Goal: Information Seeking & Learning: Learn about a topic

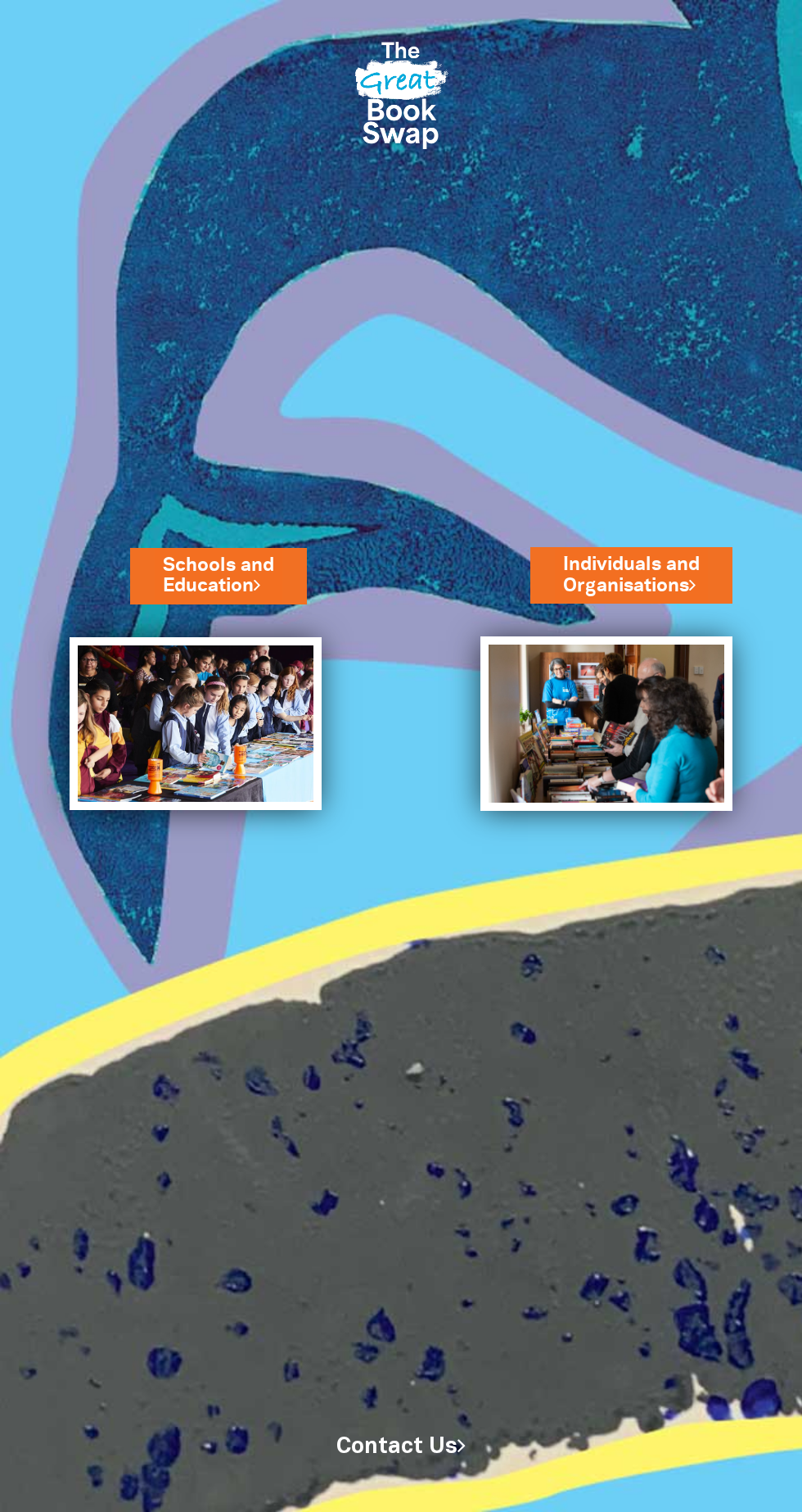
click at [408, 60] on img at bounding box center [400, 92] width 109 height 145
click at [139, 732] on img at bounding box center [195, 724] width 252 height 174
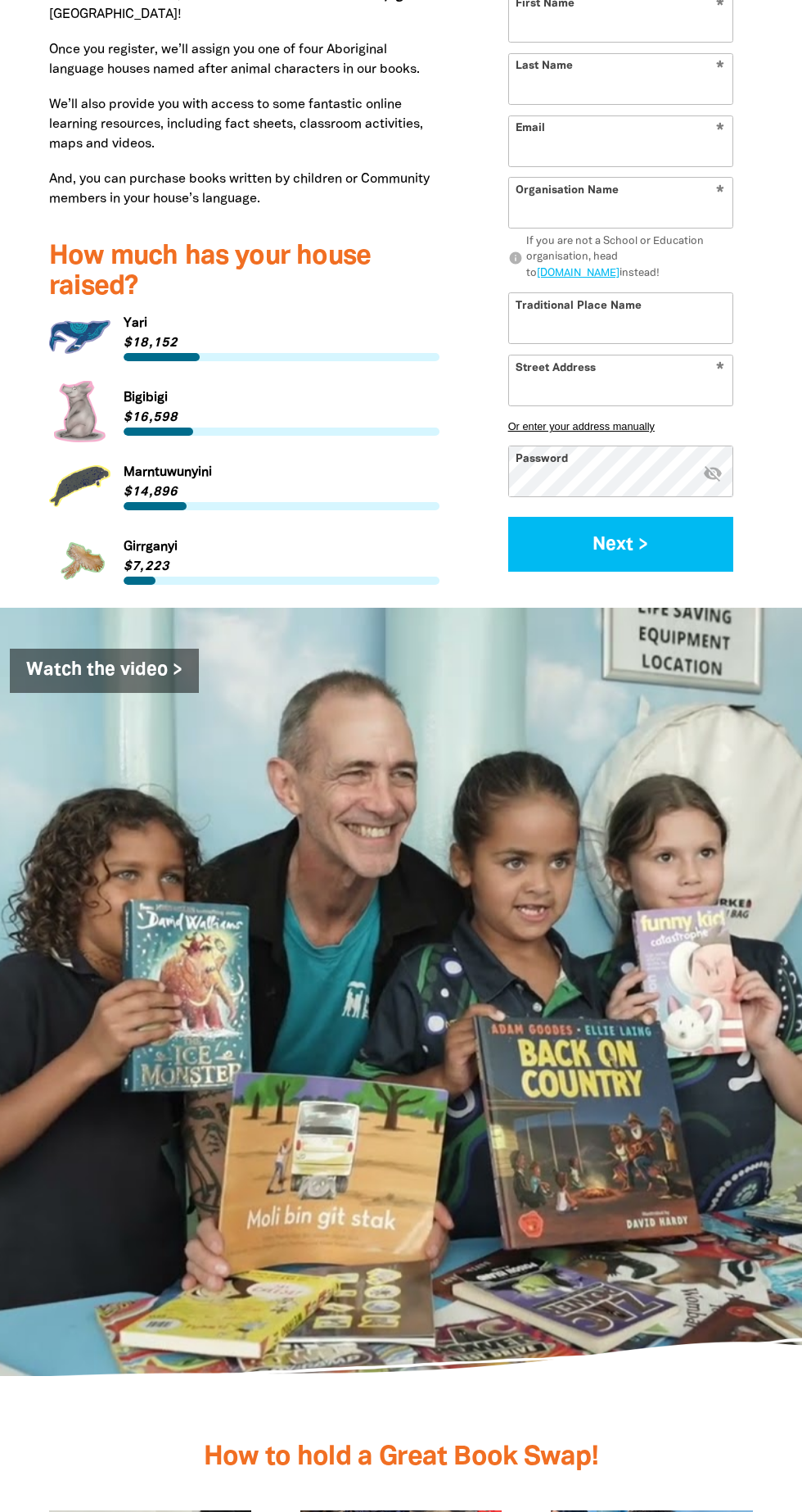
scroll to position [1990, 0]
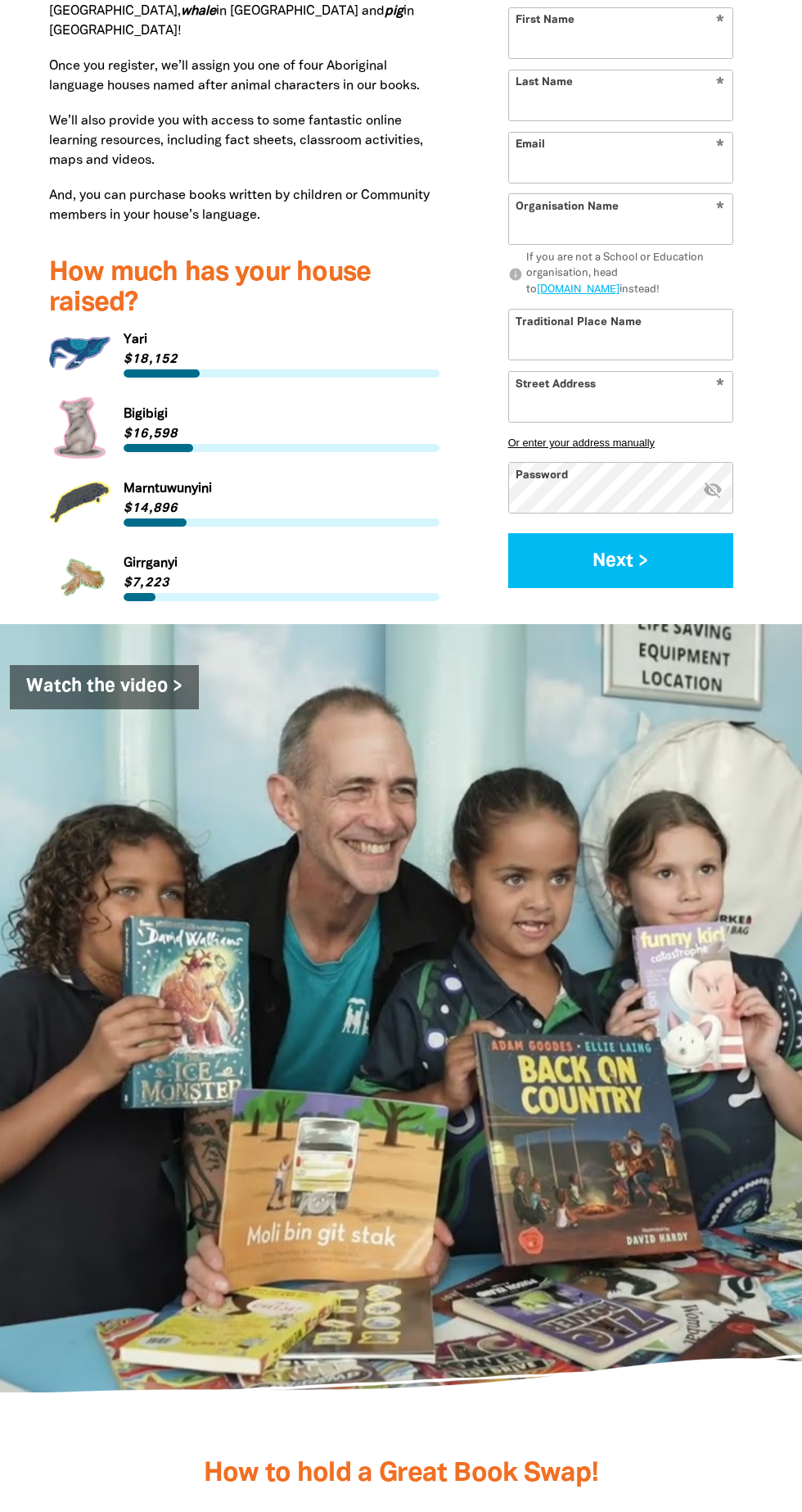
click at [65, 533] on link "Link to Marntuwunyini" at bounding box center [244, 502] width 391 height 61
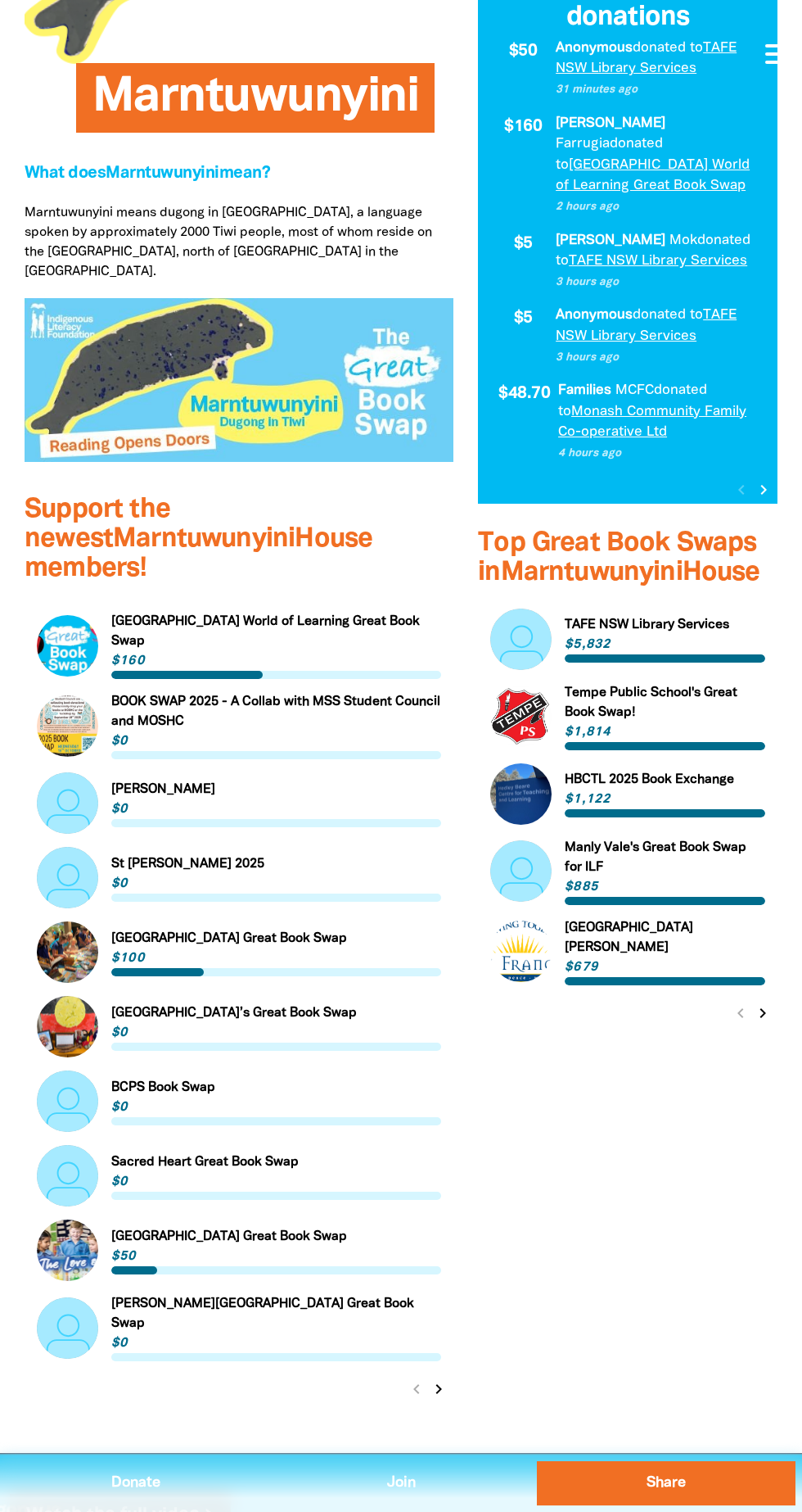
scroll to position [392, 0]
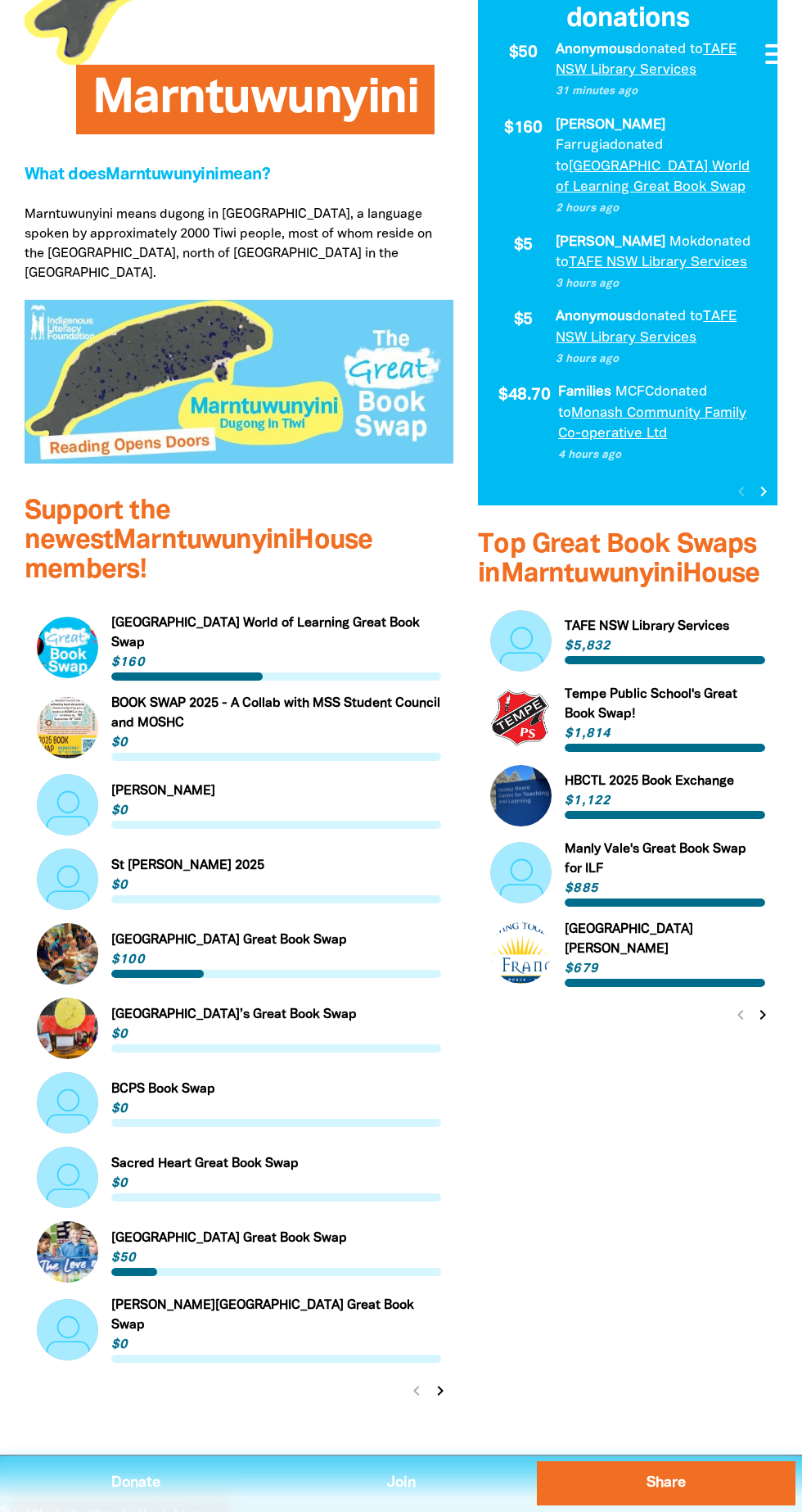
click at [441, 1381] on icon "chevron_right" at bounding box center [440, 1391] width 20 height 20
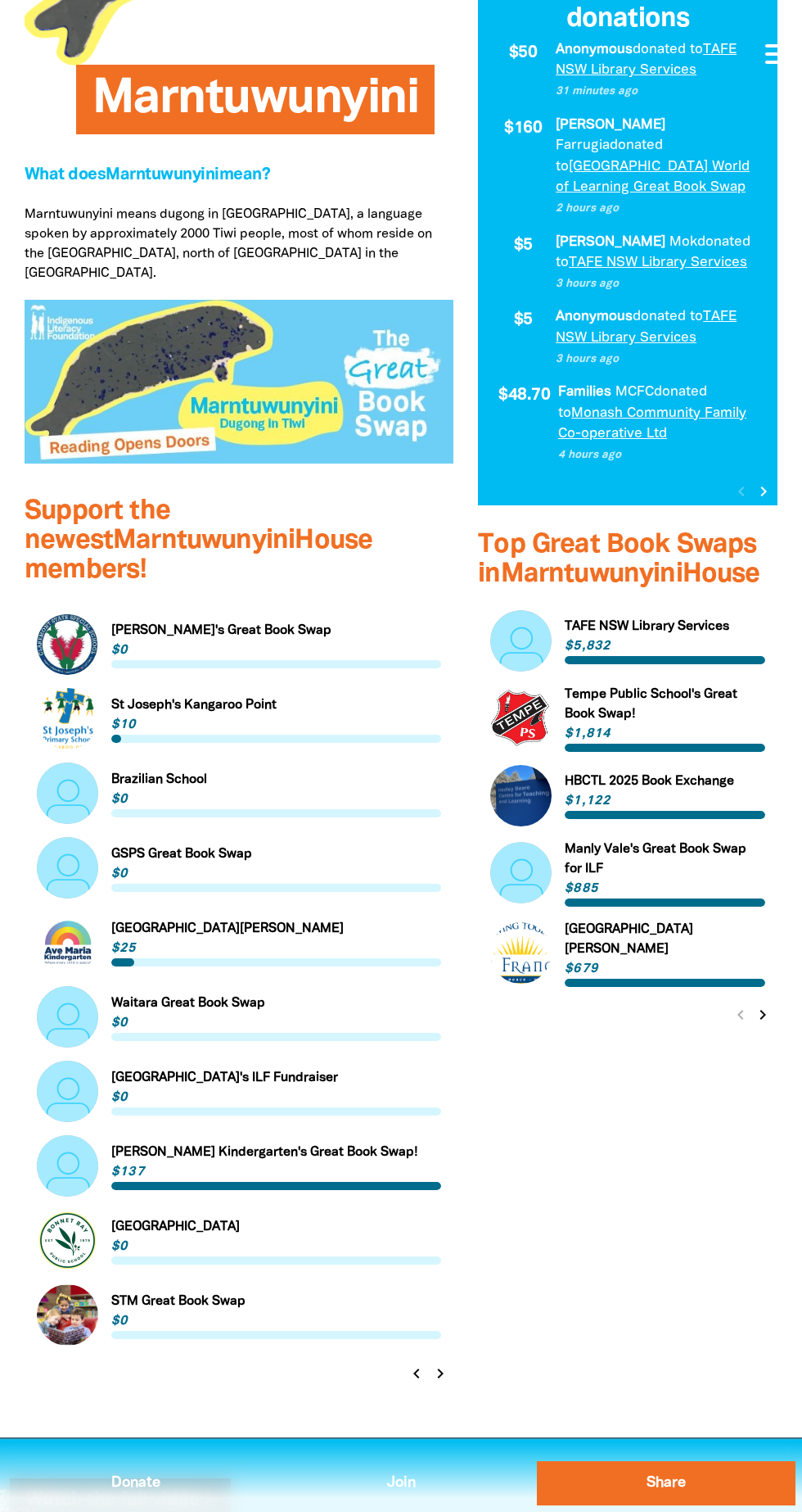
click at [443, 1364] on icon "chevron_right" at bounding box center [440, 1373] width 20 height 20
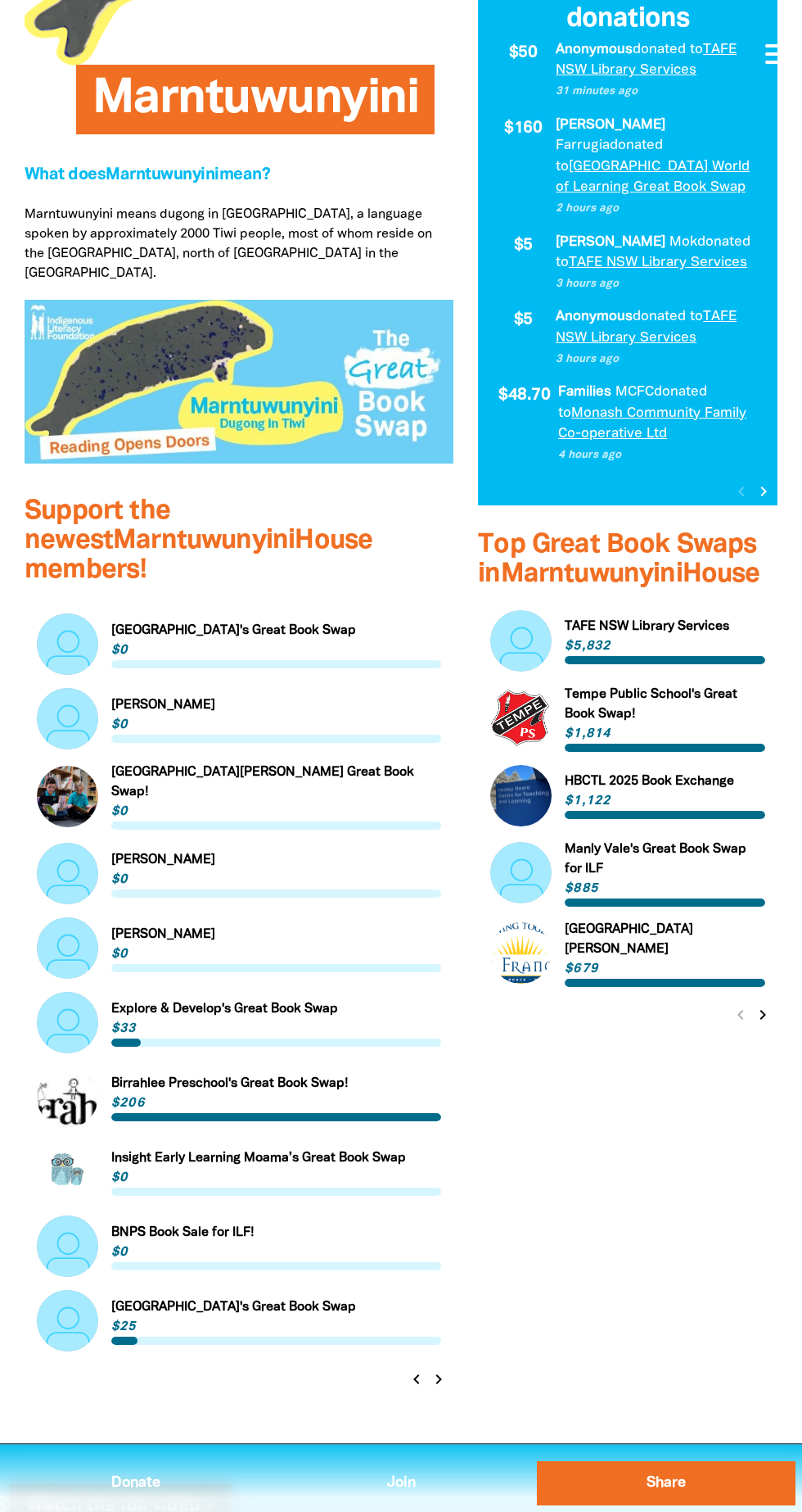
click at [478, 1315] on div "$14,896.97 raised of our total $75,000.00 house goal Most recent donations $50 …" at bounding box center [627, 697] width 324 height 1490
click at [442, 1369] on icon "chevron_right" at bounding box center [438, 1379] width 20 height 20
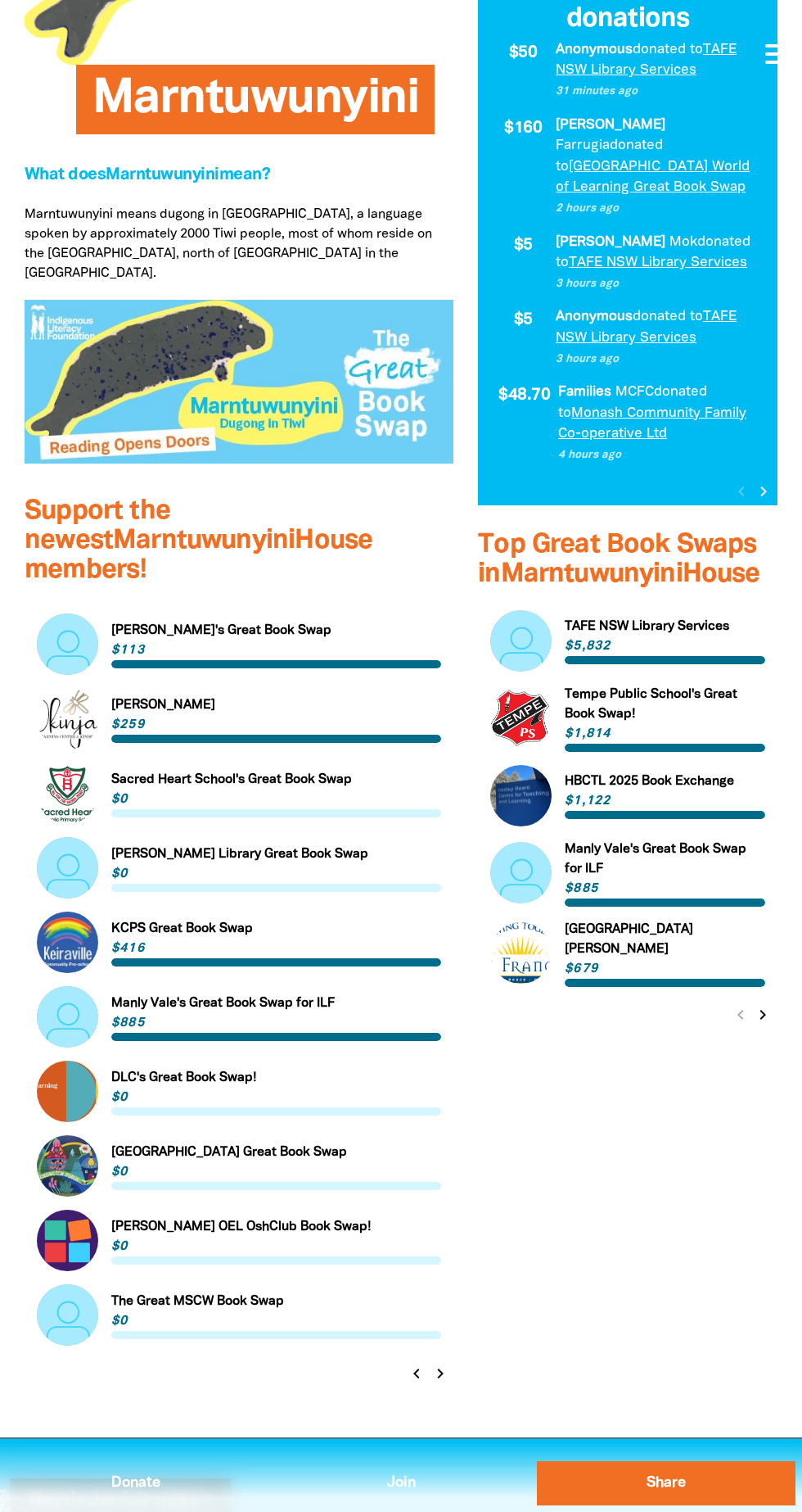
click at [444, 1364] on icon "chevron_right" at bounding box center [440, 1373] width 20 height 20
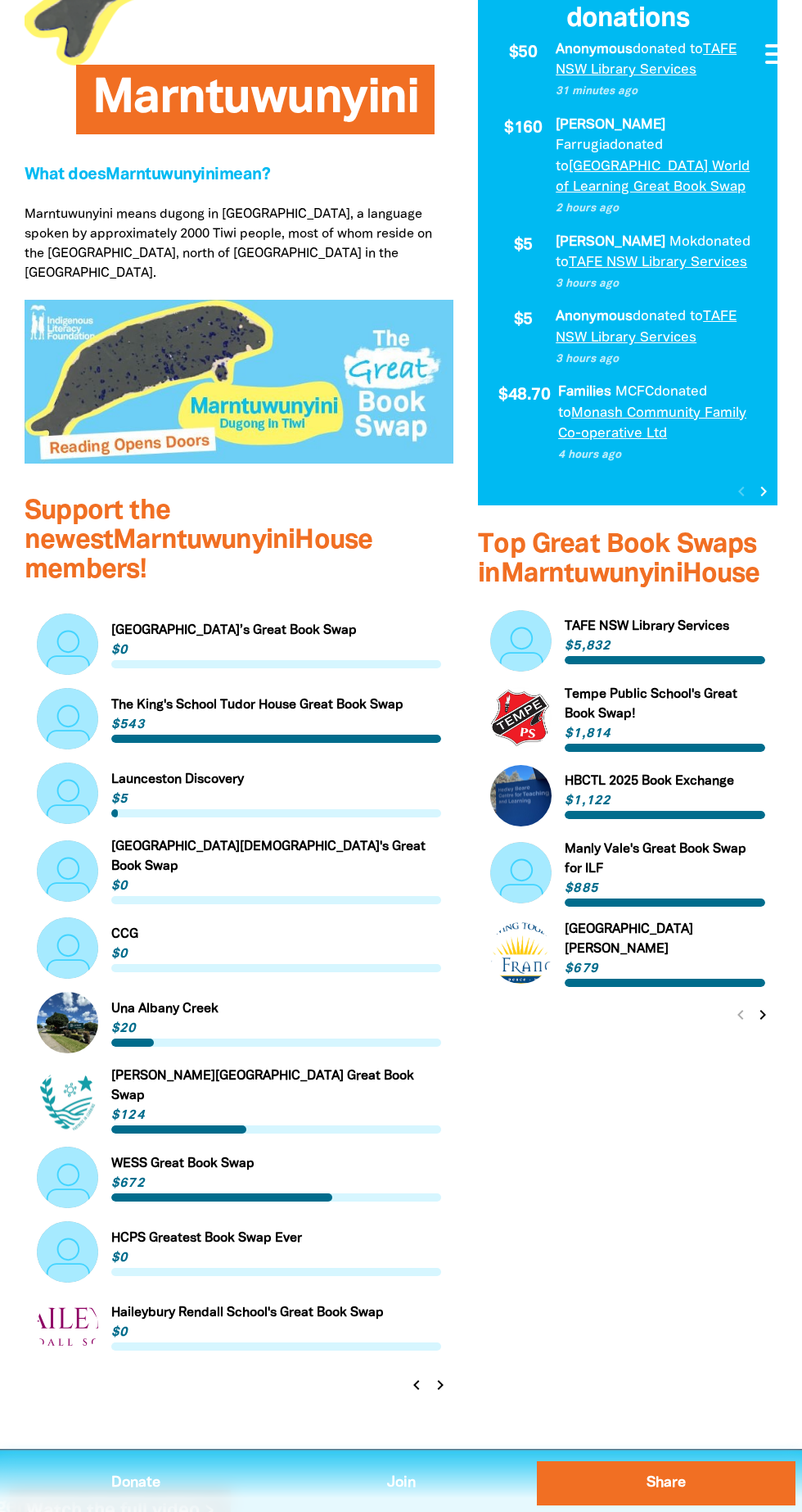
click at [447, 1375] on icon "chevron_right" at bounding box center [440, 1385] width 20 height 20
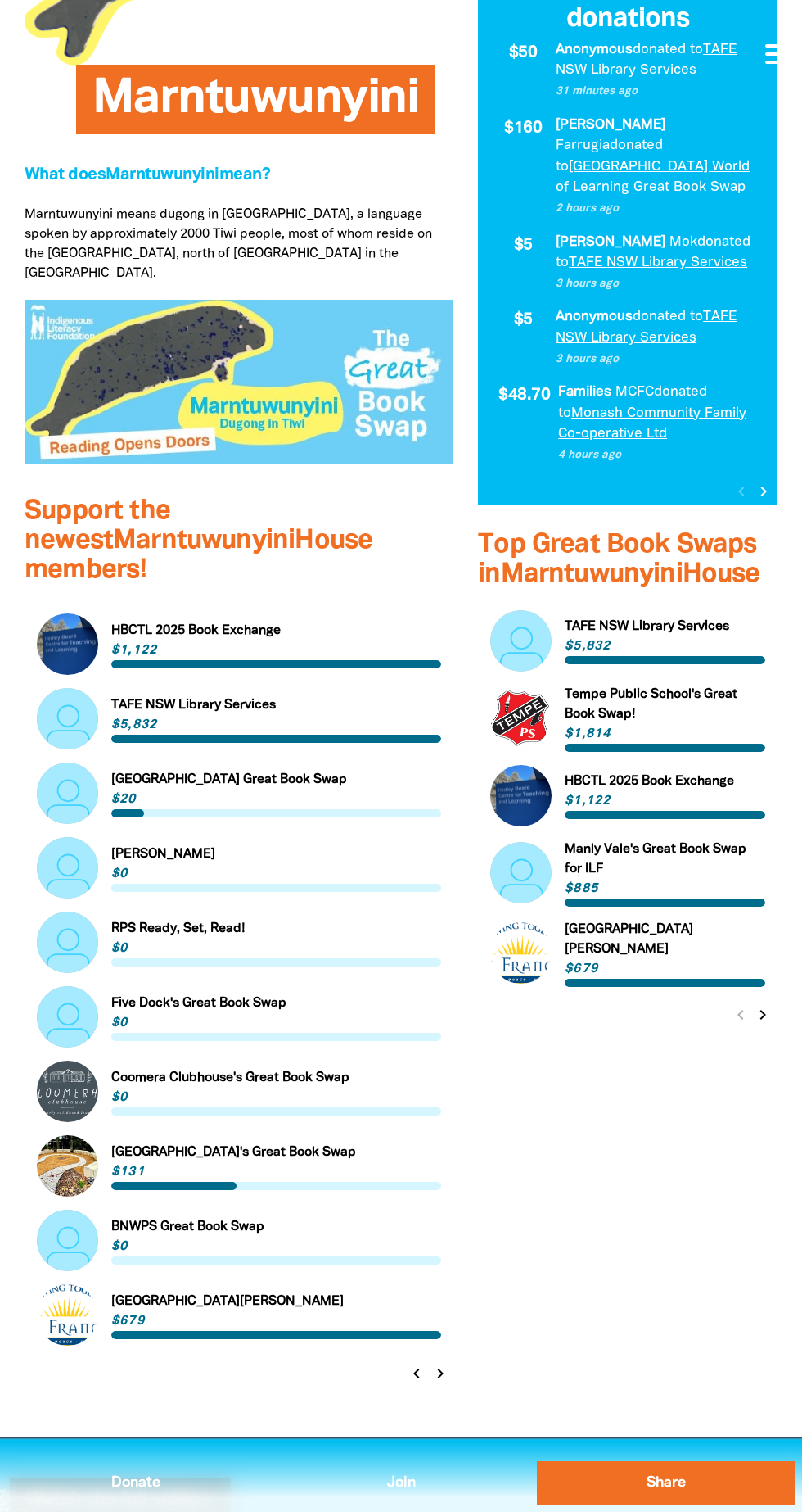
click at [447, 1364] on icon "chevron_right" at bounding box center [440, 1373] width 20 height 20
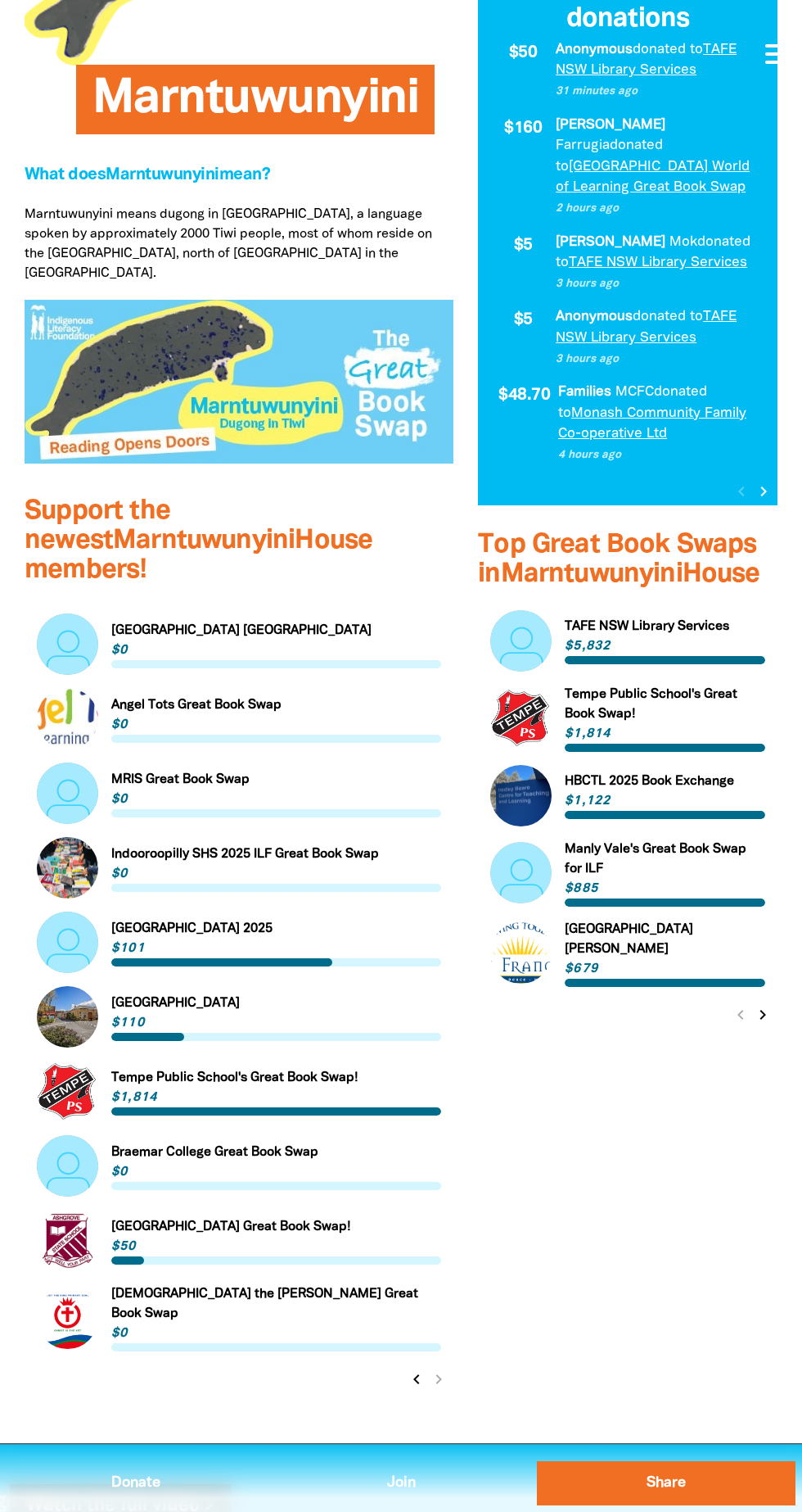
click at [447, 1365] on div "chevron_left chevron_right" at bounding box center [428, 1379] width 52 height 29
click at [410, 1369] on icon "chevron_left" at bounding box center [416, 1379] width 20 height 20
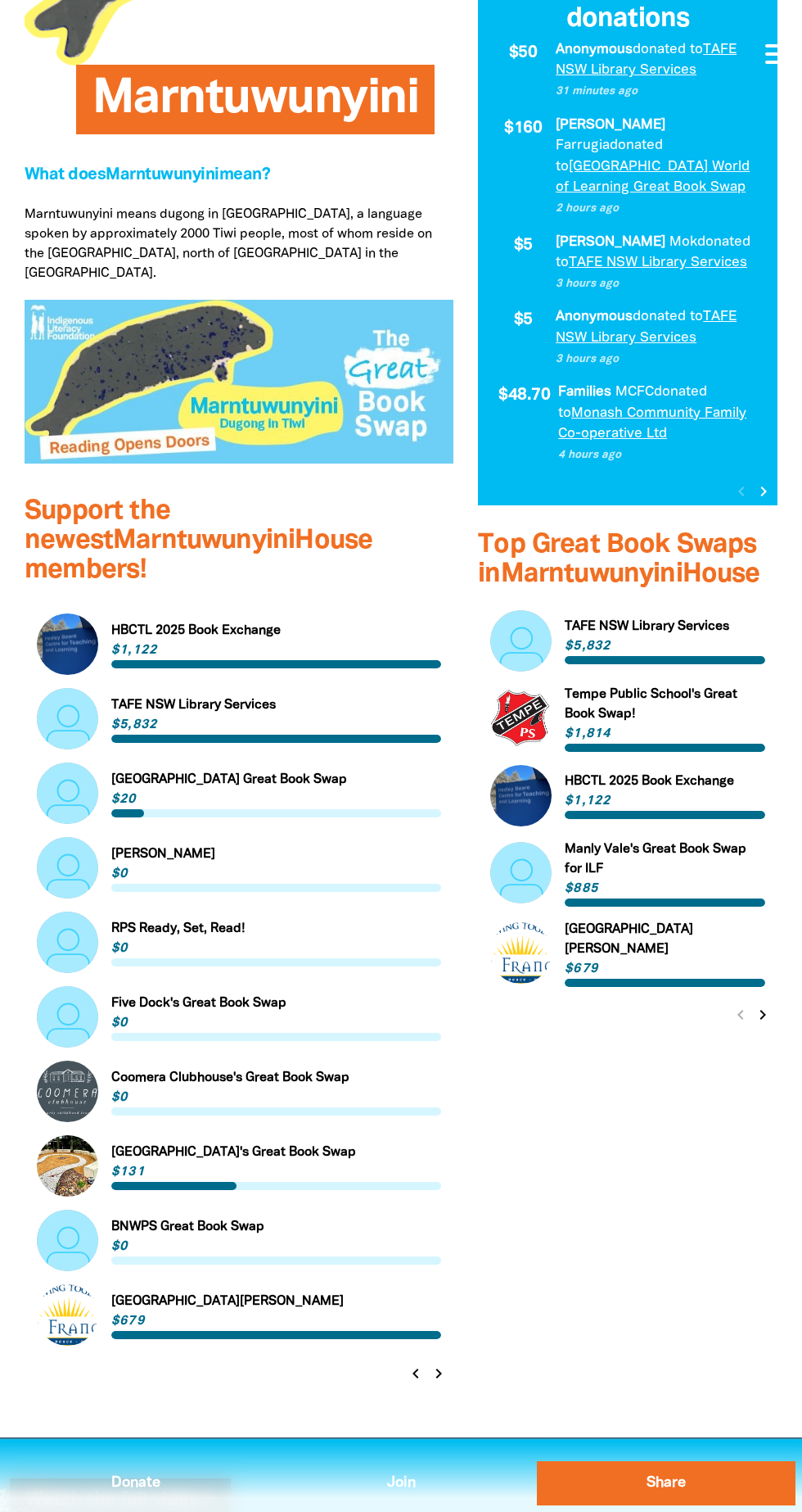
click at [416, 1364] on icon "chevron_left" at bounding box center [416, 1373] width 20 height 20
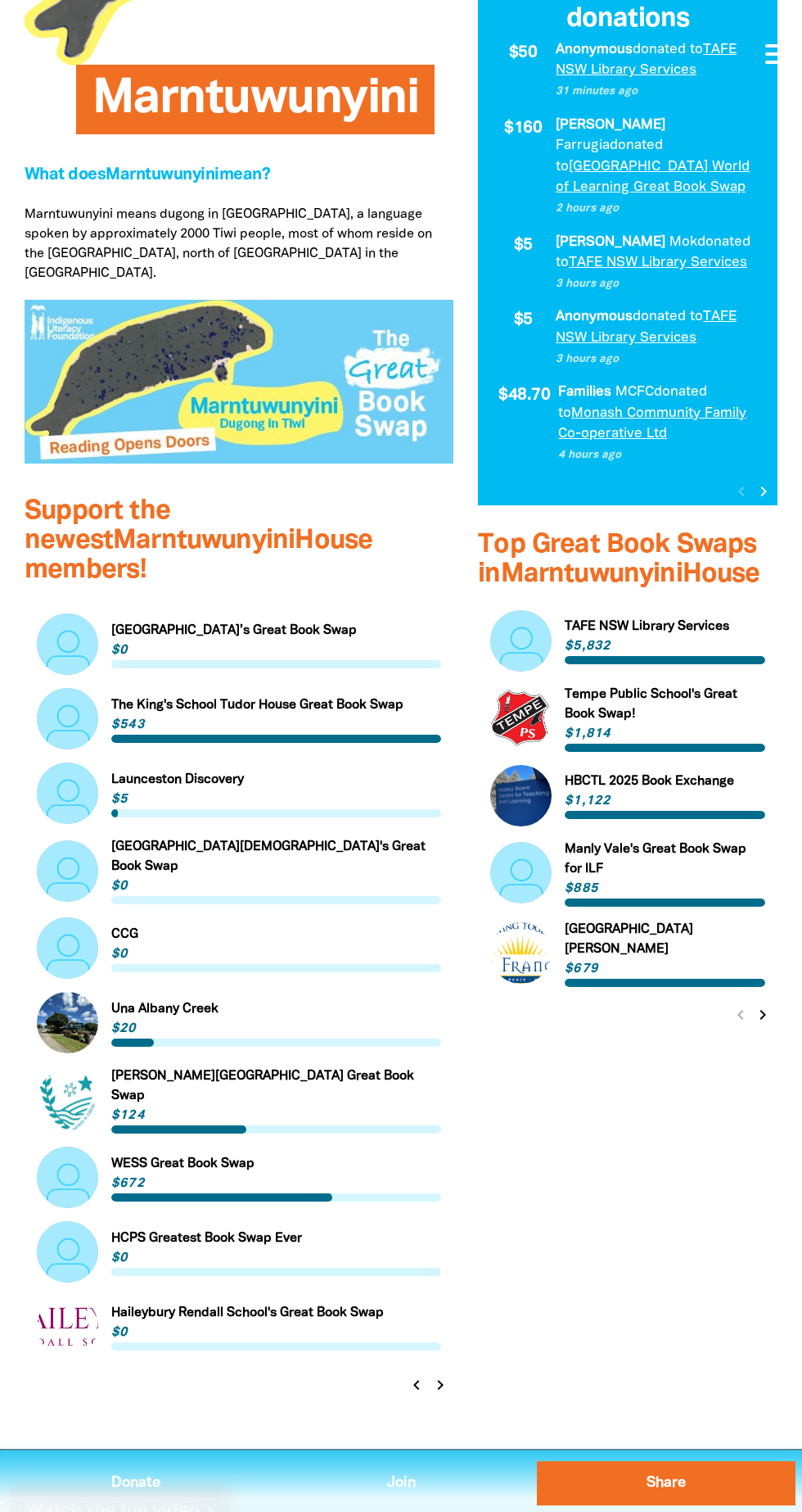
click at [439, 1375] on icon "chevron_right" at bounding box center [440, 1385] width 20 height 20
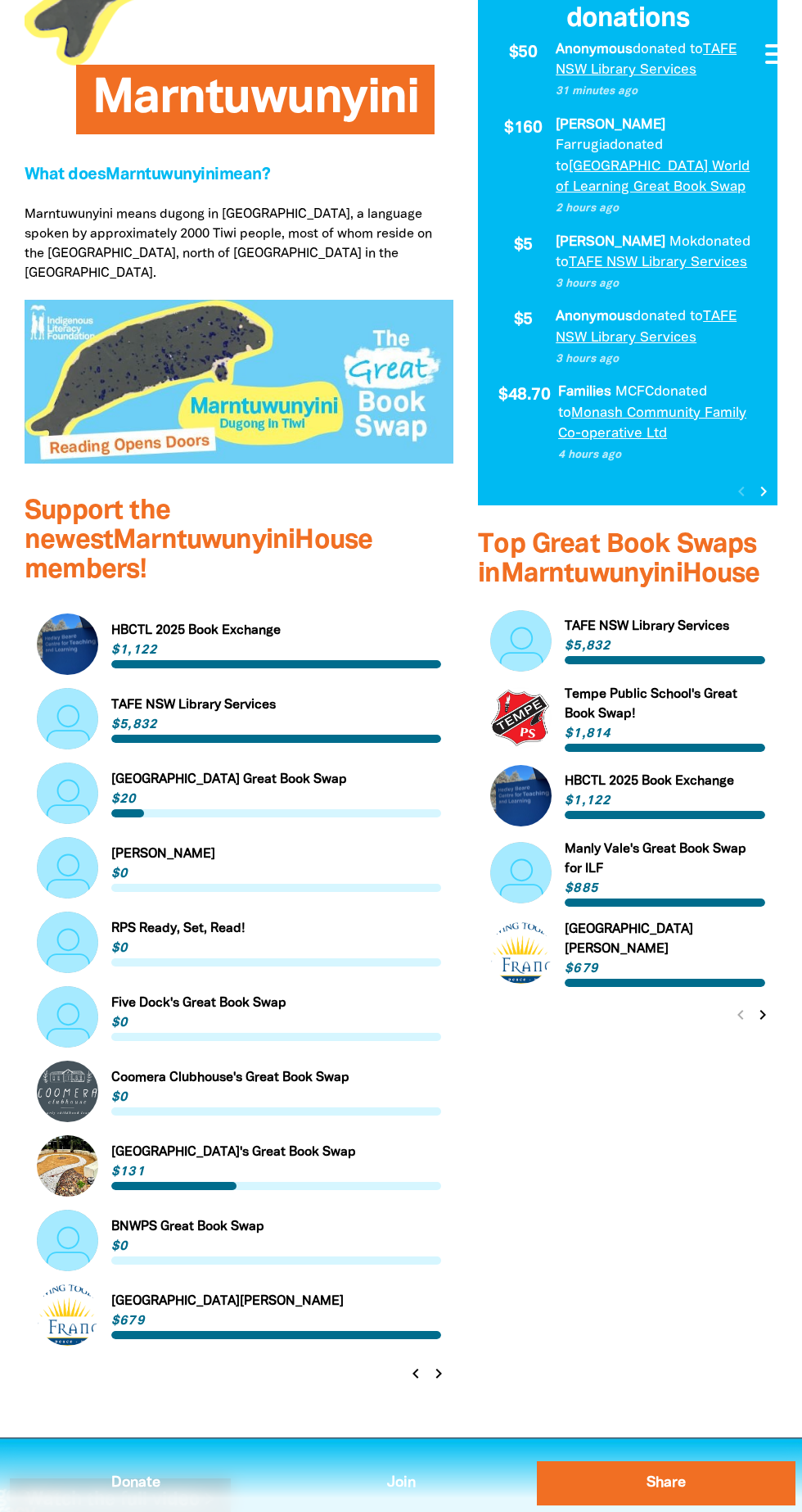
click at [416, 1364] on icon "chevron_left" at bounding box center [416, 1373] width 20 height 20
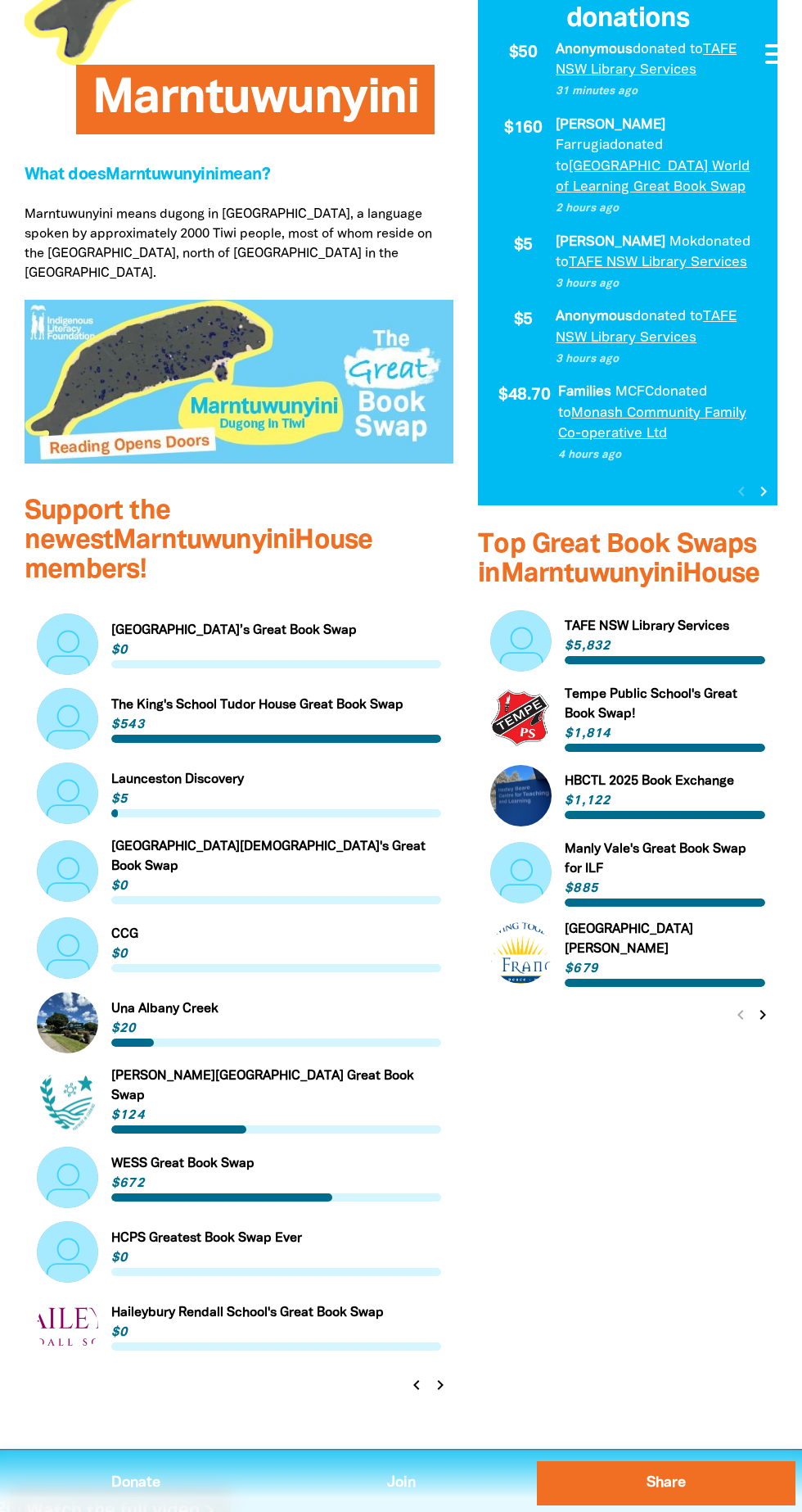
click at [438, 1375] on icon "chevron_right" at bounding box center [440, 1385] width 20 height 20
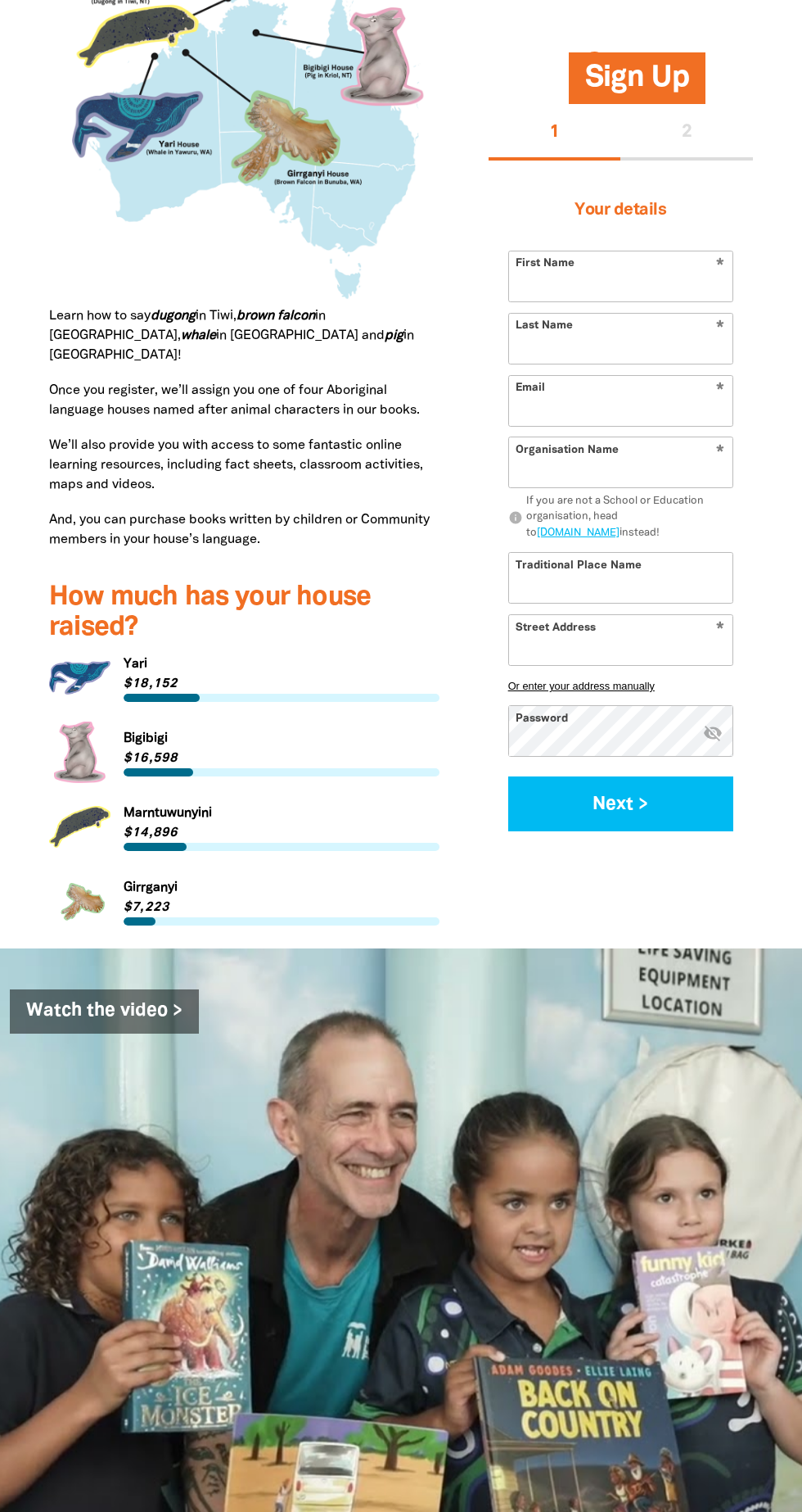
scroll to position [1666, 0]
click at [65, 709] on link "Link to Yari" at bounding box center [244, 677] width 391 height 61
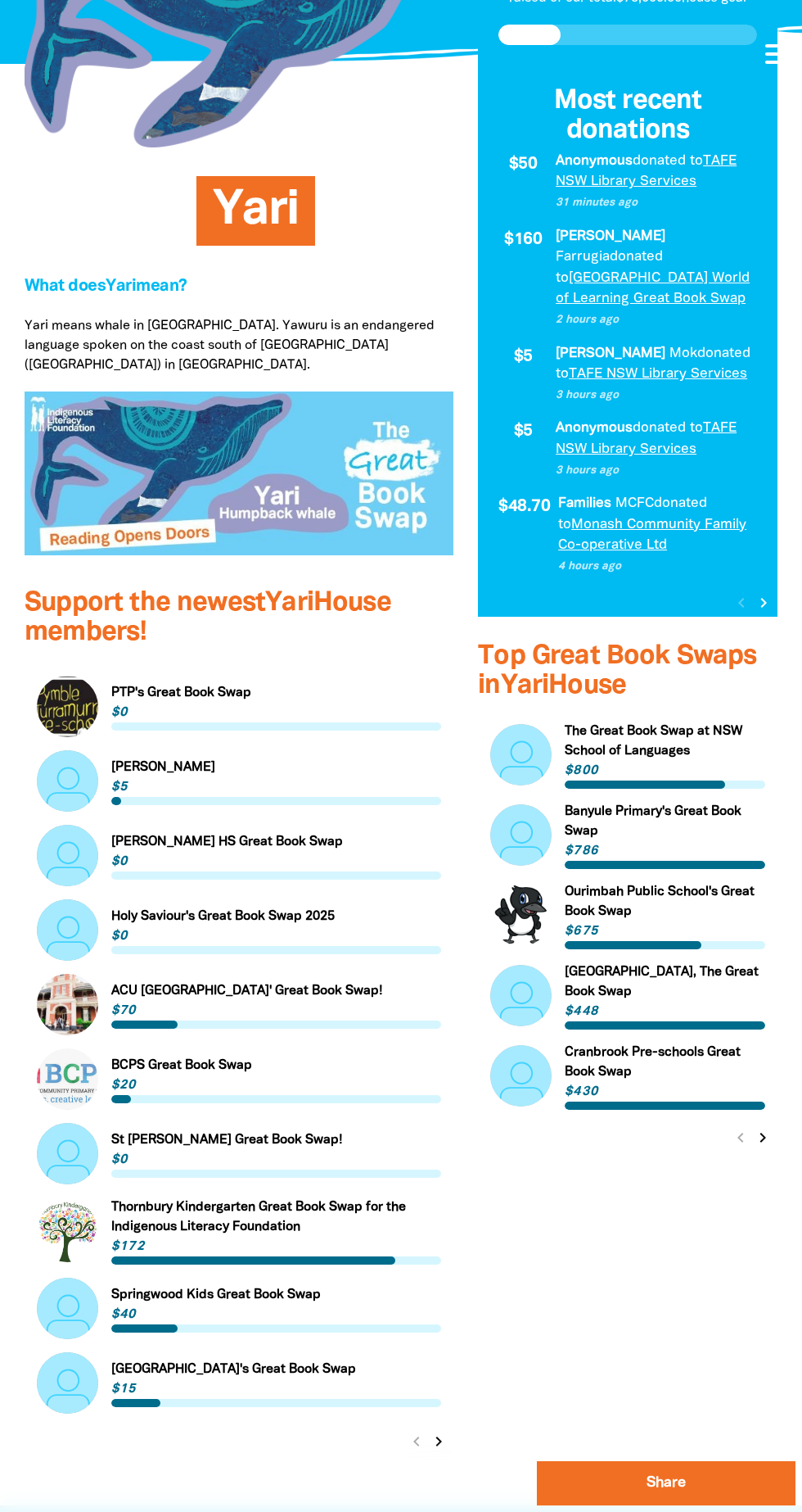
scroll to position [274, 0]
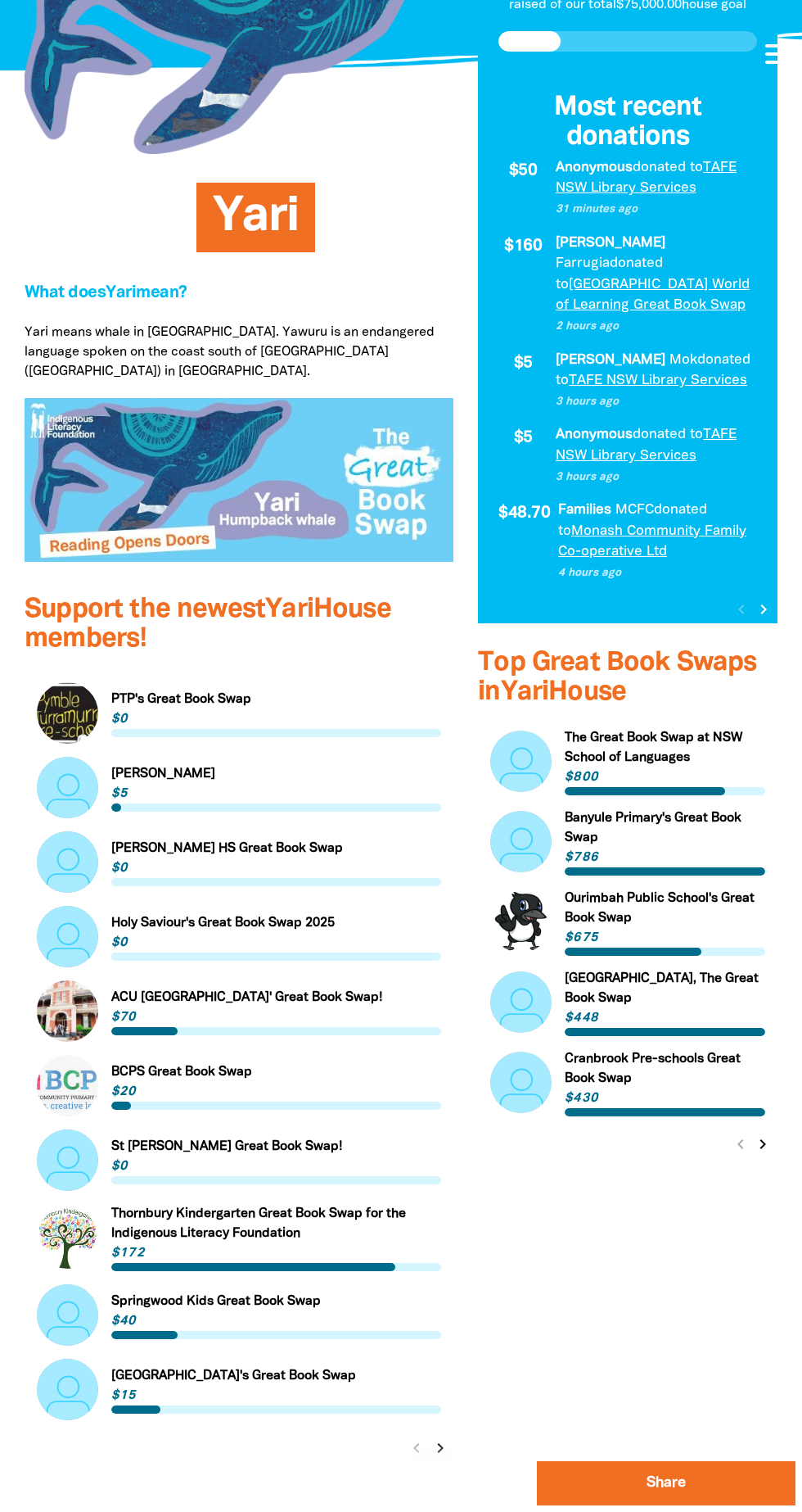
click at [442, 1438] on icon "chevron_right" at bounding box center [440, 1447] width 20 height 20
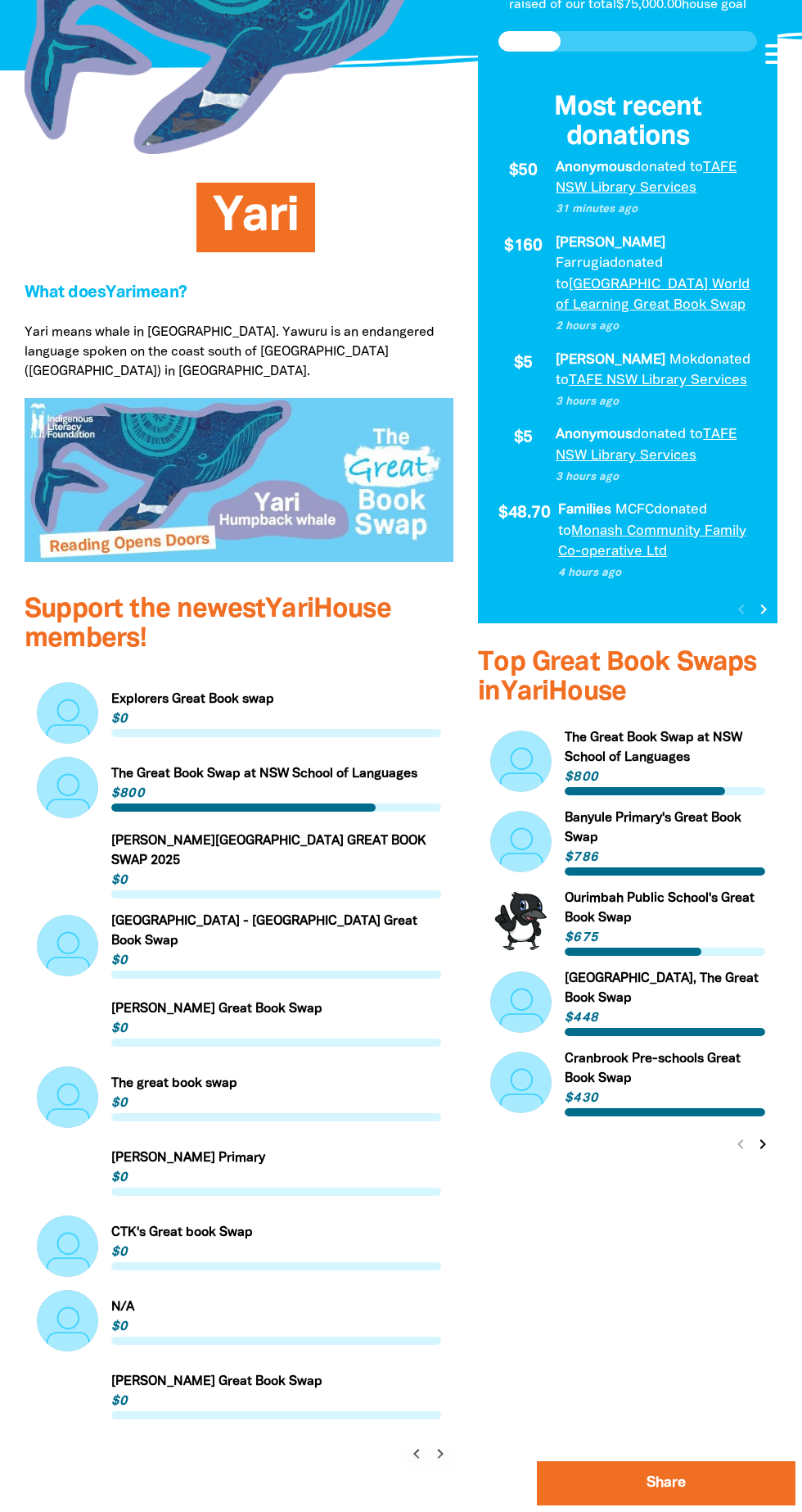
click at [448, 1444] on icon "chevron_right" at bounding box center [440, 1453] width 20 height 20
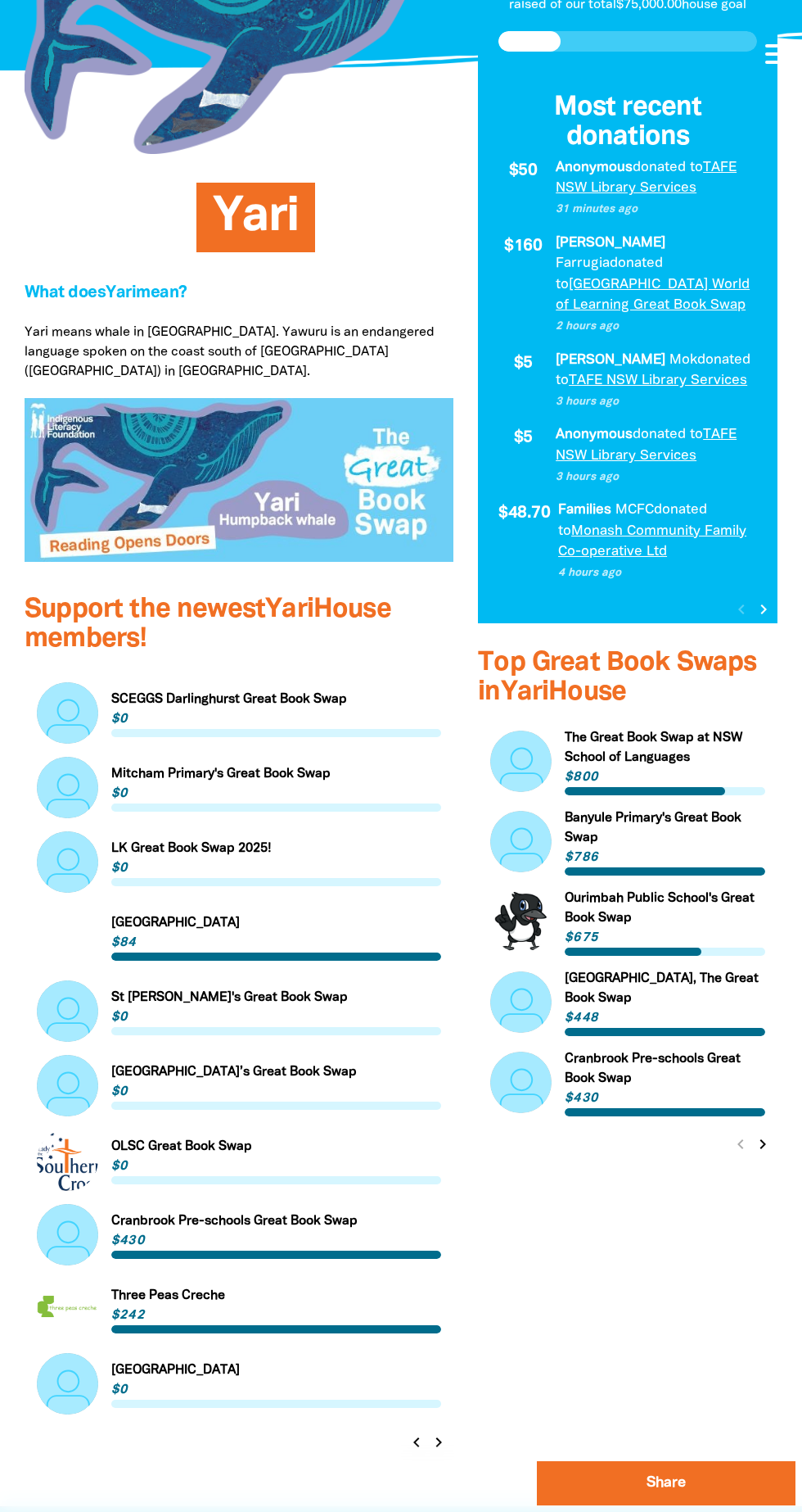
click at [481, 1404] on div "$18,152.02 raised of our total $75,000.00 house goal Most recent donations $50 …" at bounding box center [627, 788] width 324 height 1435
click at [442, 1433] on icon "chevron_right" at bounding box center [440, 1442] width 20 height 20
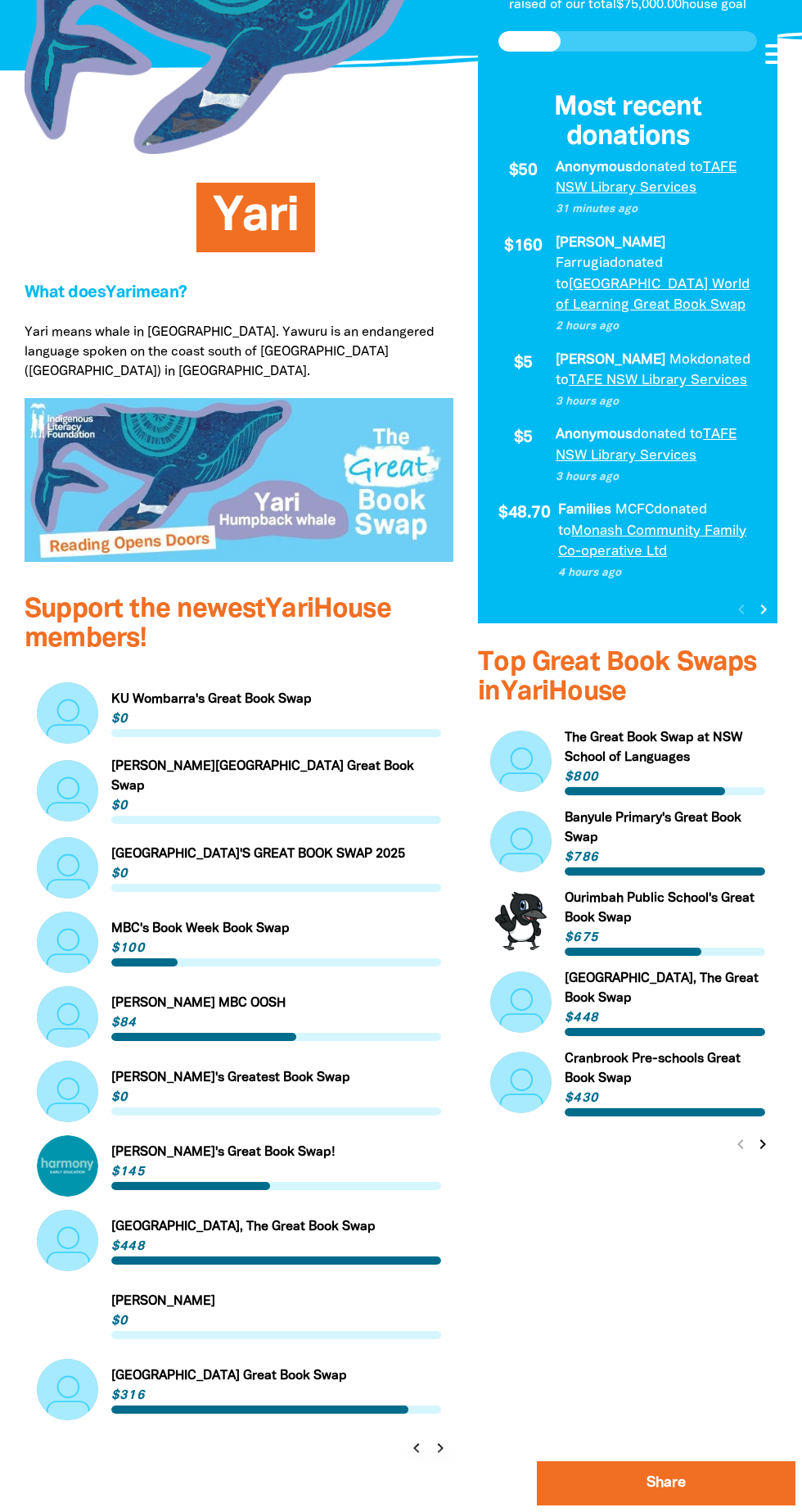
click at [447, 1438] on icon "chevron_right" at bounding box center [440, 1447] width 20 height 20
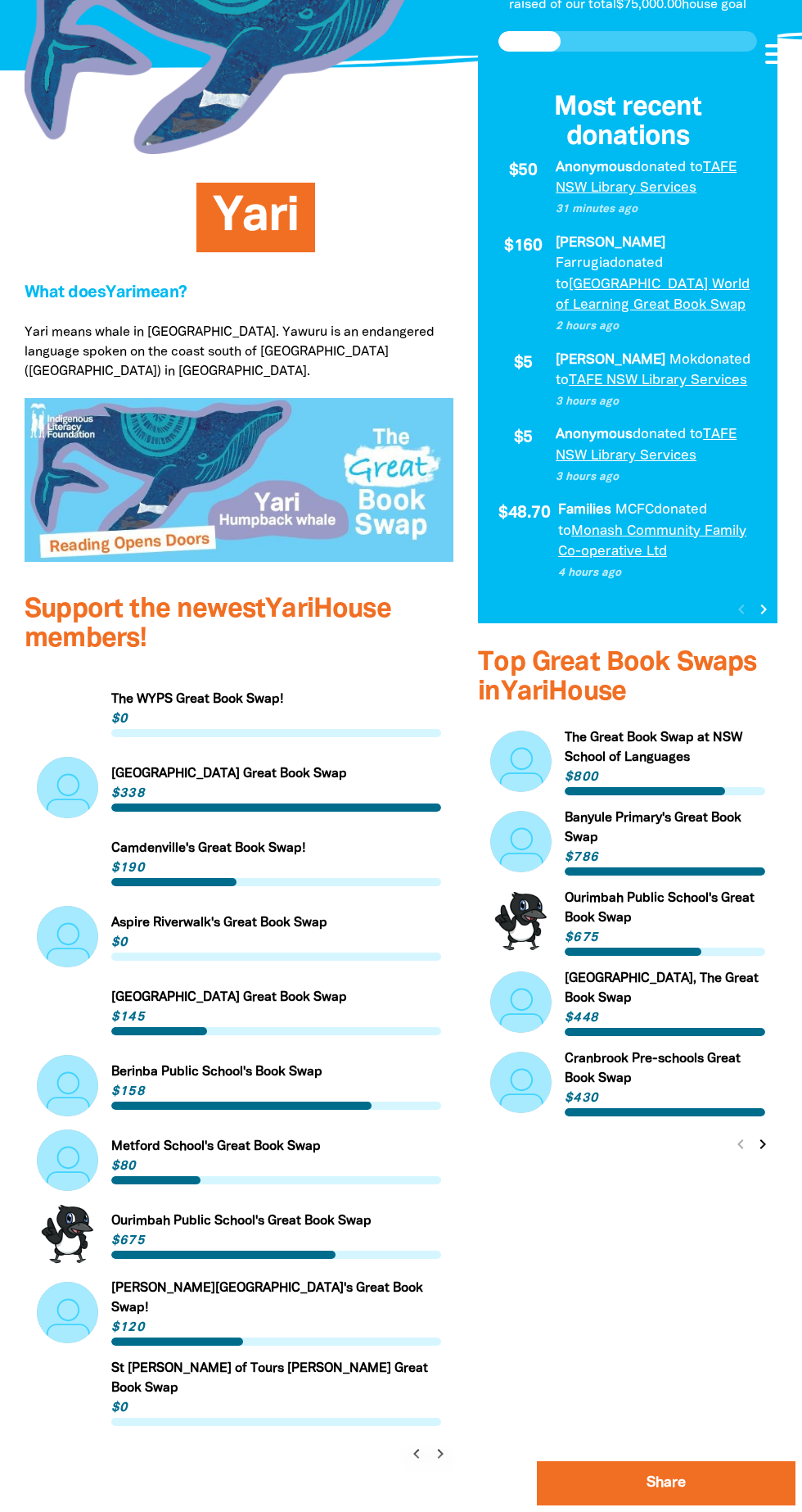
click at [442, 1444] on icon "chevron_right" at bounding box center [440, 1453] width 20 height 20
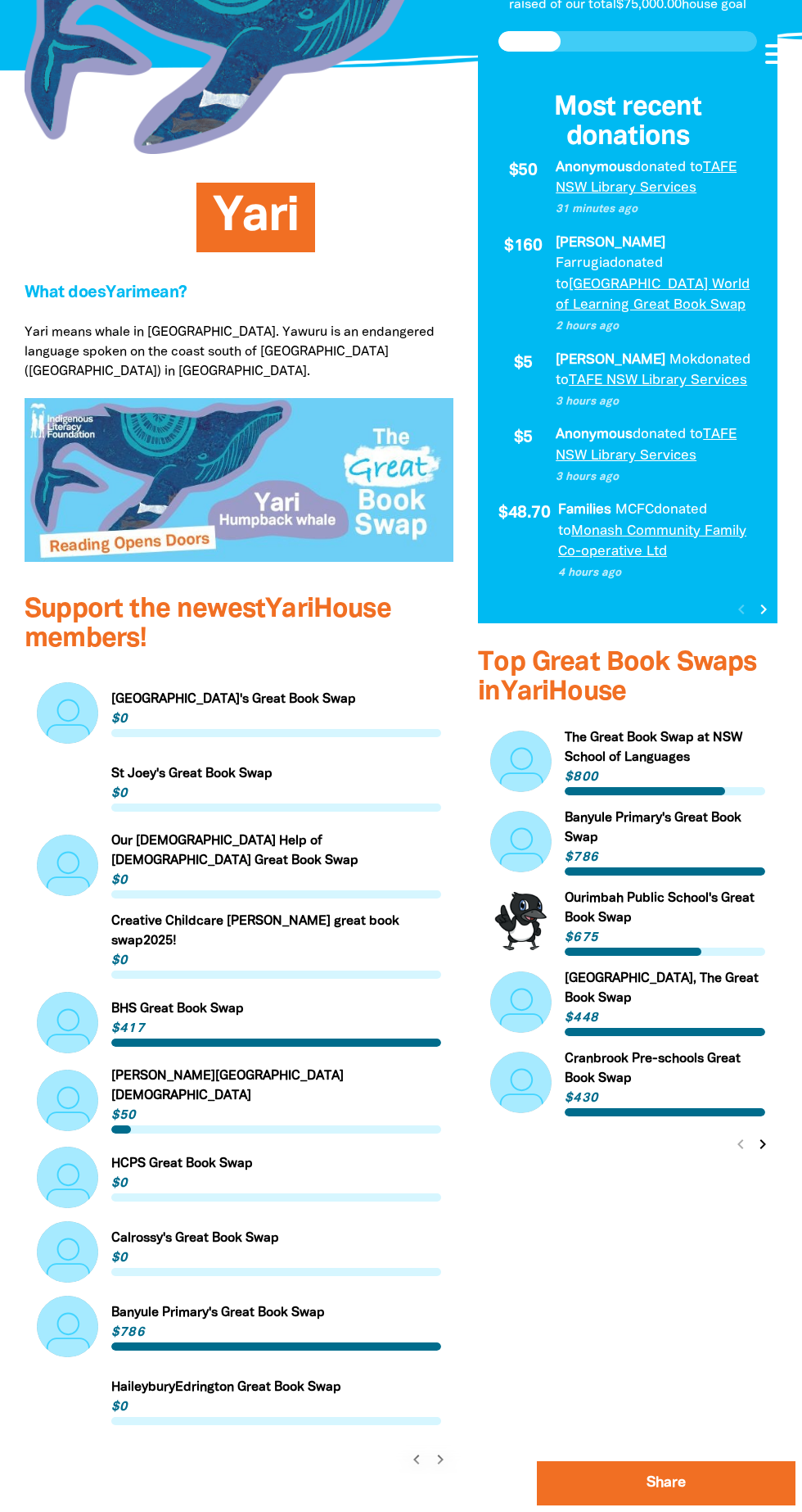
click at [445, 1450] on icon "chevron_right" at bounding box center [440, 1459] width 20 height 20
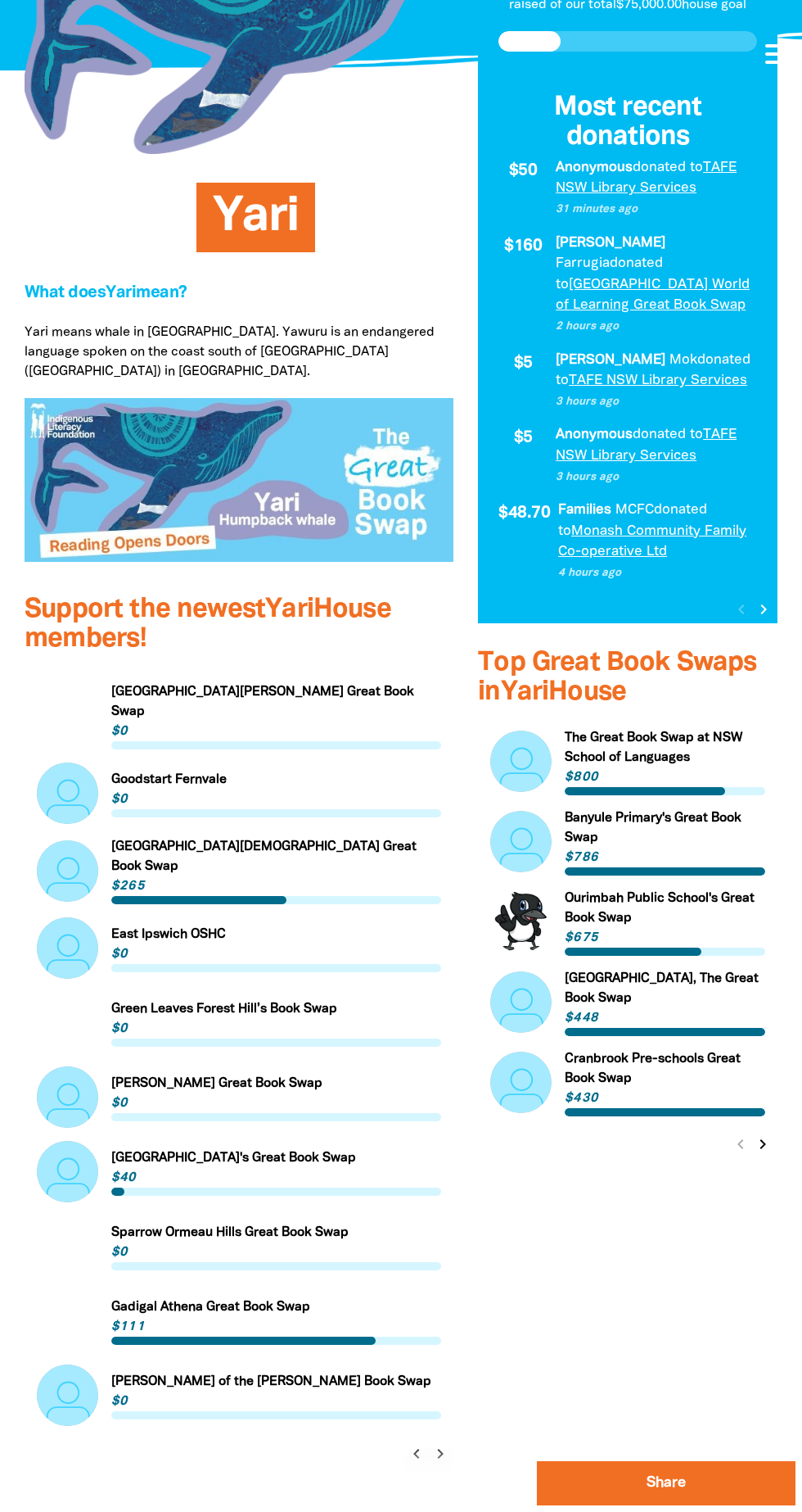
click at [449, 1442] on button "chevron_right" at bounding box center [439, 1453] width 23 height 23
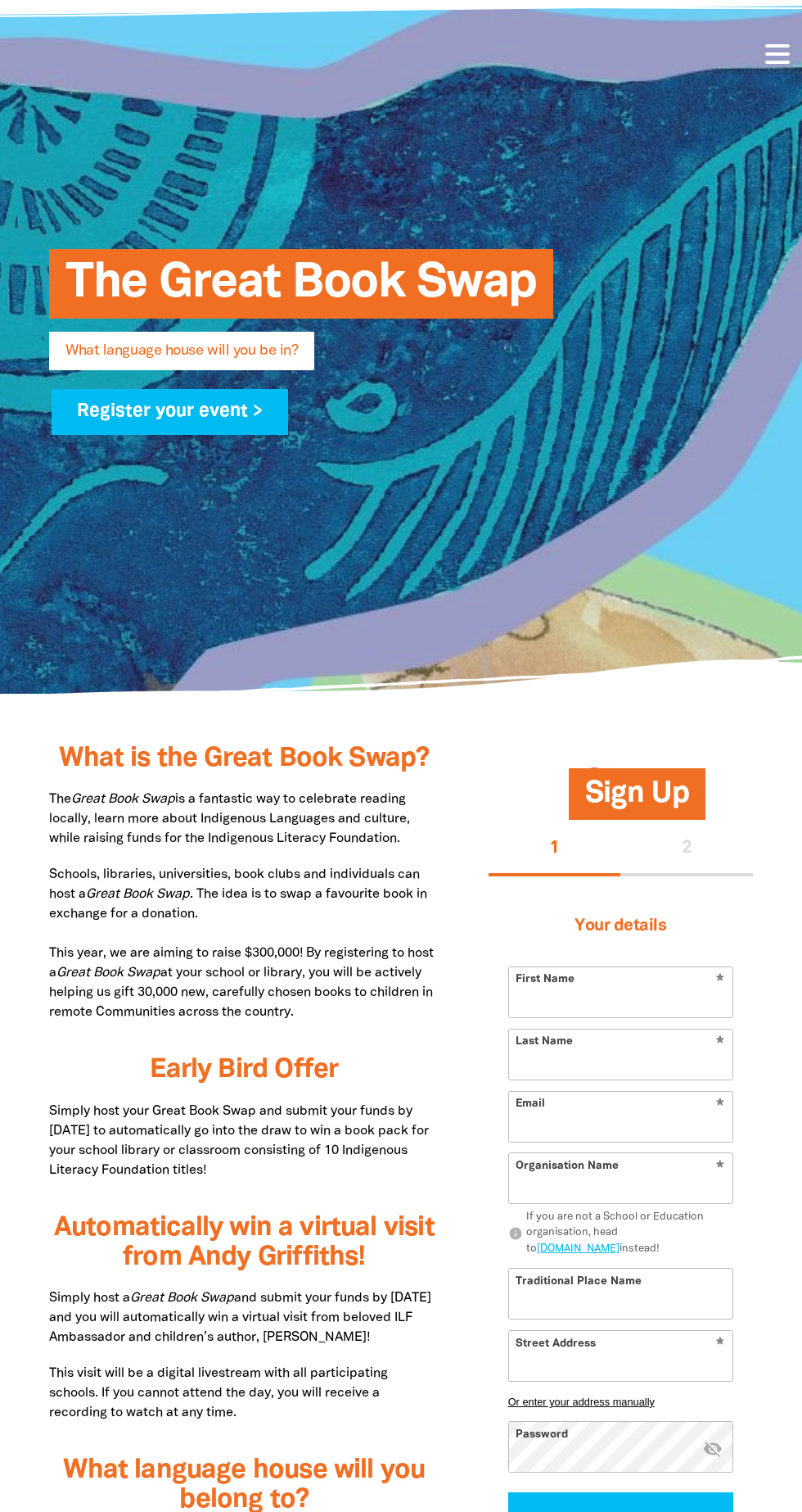
scroll to position [104, 0]
